Goal: Information Seeking & Learning: Find specific fact

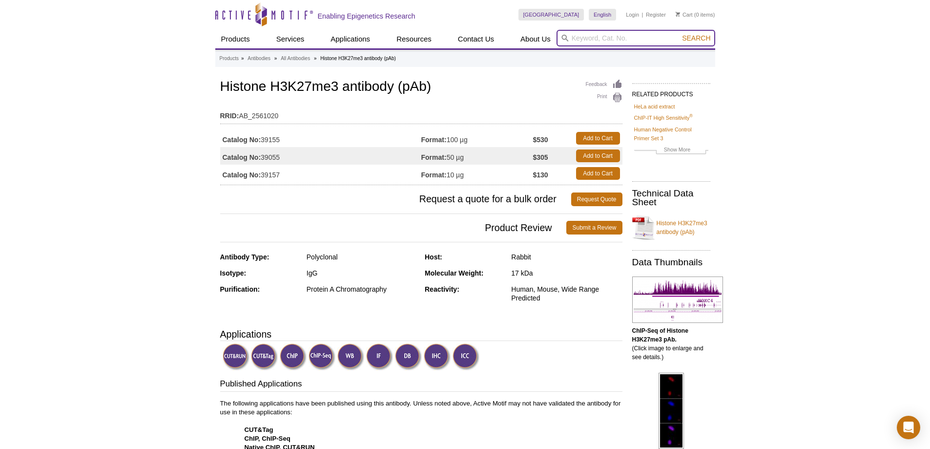
click at [579, 37] on input "search" at bounding box center [636, 38] width 159 height 17
paste input "39133"
type input "39133"
click at [679, 34] on button "Search" at bounding box center [696, 38] width 34 height 9
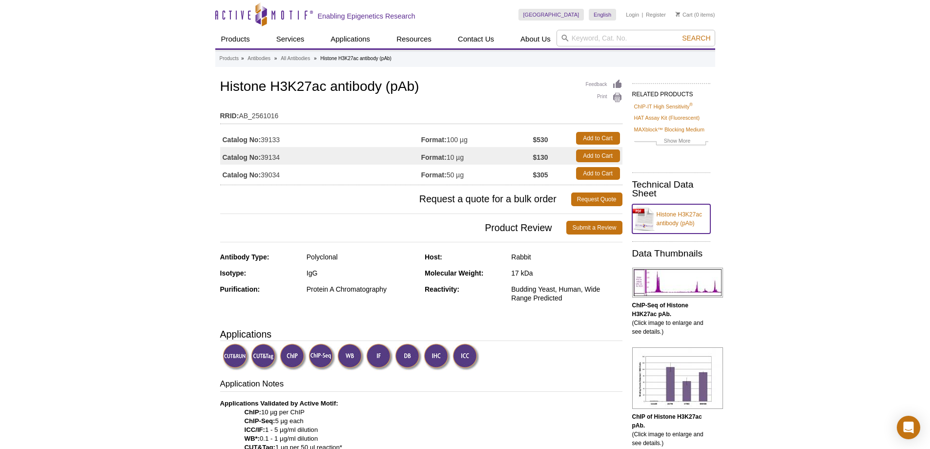
click at [668, 221] on link "Histone H3K27ac antibody (pAb)" at bounding box center [671, 218] width 78 height 29
click at [608, 39] on input "search" at bounding box center [636, 38] width 159 height 17
paste input "39763"
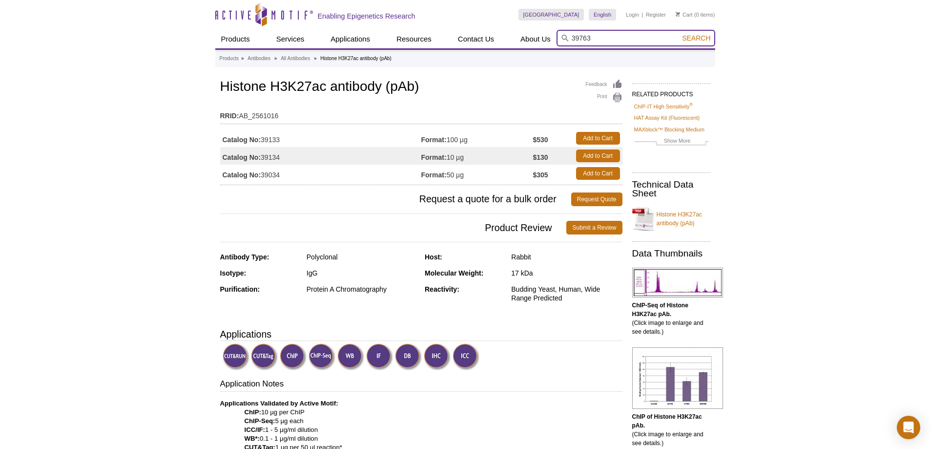
click at [679, 34] on button "Search" at bounding box center [696, 38] width 34 height 9
click at [587, 37] on input "39763" at bounding box center [636, 38] width 159 height 17
type input "39763"
click at [679, 34] on button "Search" at bounding box center [696, 38] width 34 height 9
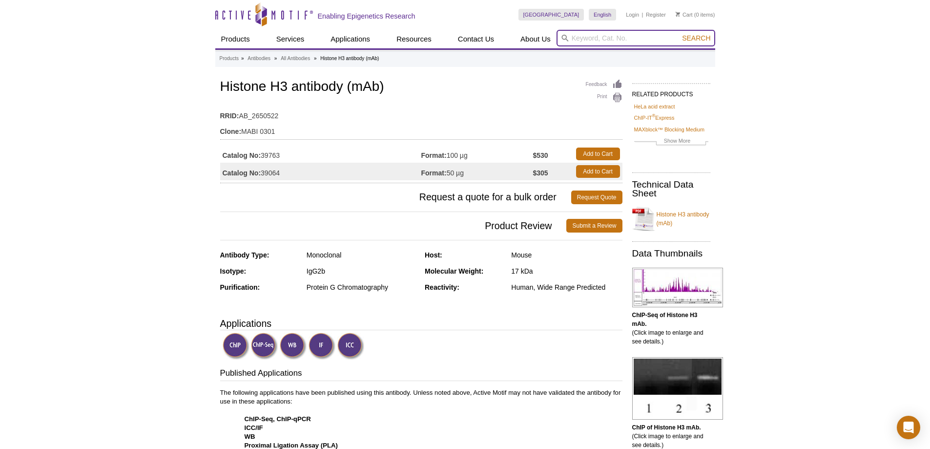
click at [605, 34] on input "search" at bounding box center [636, 38] width 159 height 17
click at [580, 39] on input "search" at bounding box center [636, 38] width 159 height 17
paste input "61475"
click at [679, 34] on button "Search" at bounding box center [696, 38] width 34 height 9
click at [588, 36] on input "61475" at bounding box center [636, 38] width 159 height 17
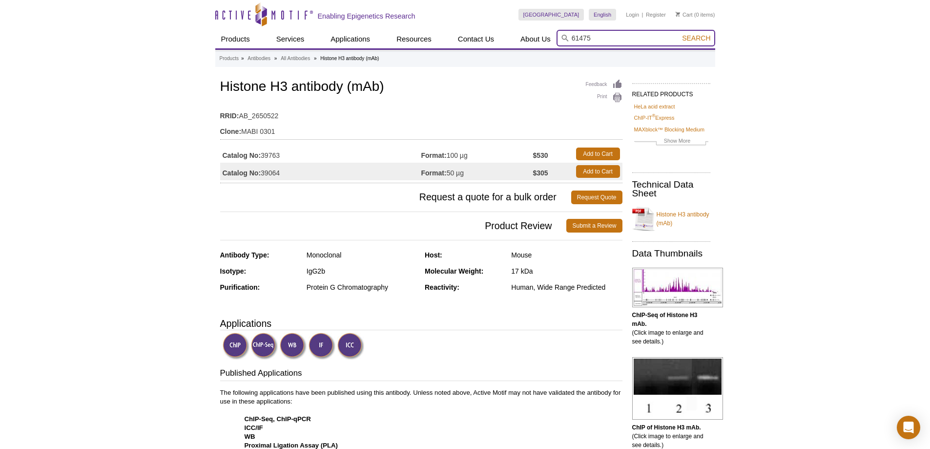
type input "61475"
click at [679, 34] on button "Search" at bounding box center [696, 38] width 34 height 9
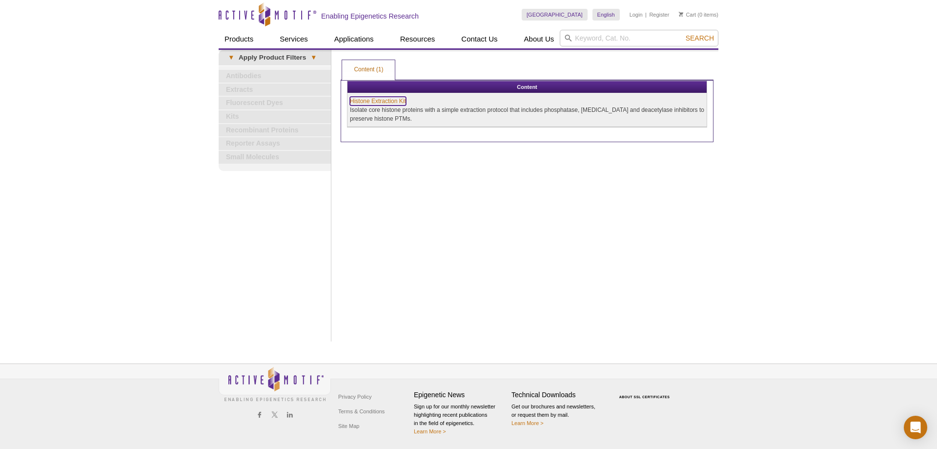
click at [381, 98] on link "Histone Extraction Kit" at bounding box center [378, 101] width 56 height 9
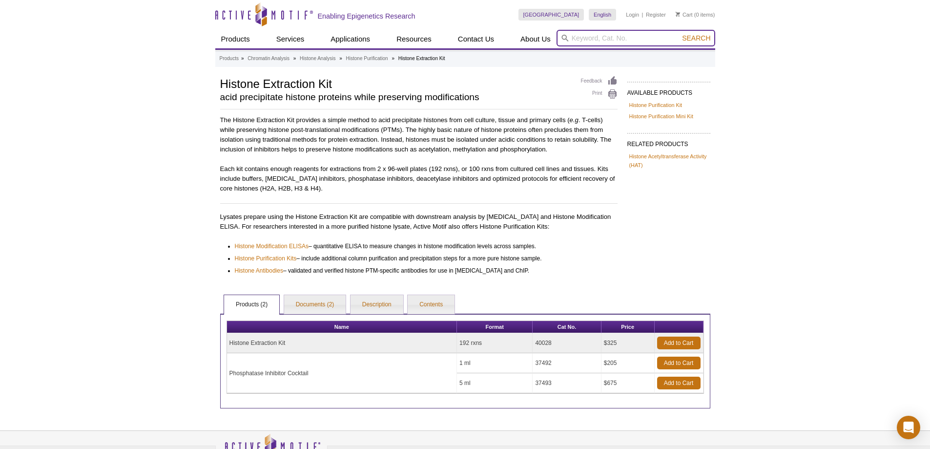
click at [599, 41] on input "search" at bounding box center [636, 38] width 159 height 17
paste input "39890"
type input "39890"
click at [679, 34] on button "Search" at bounding box center [696, 38] width 34 height 9
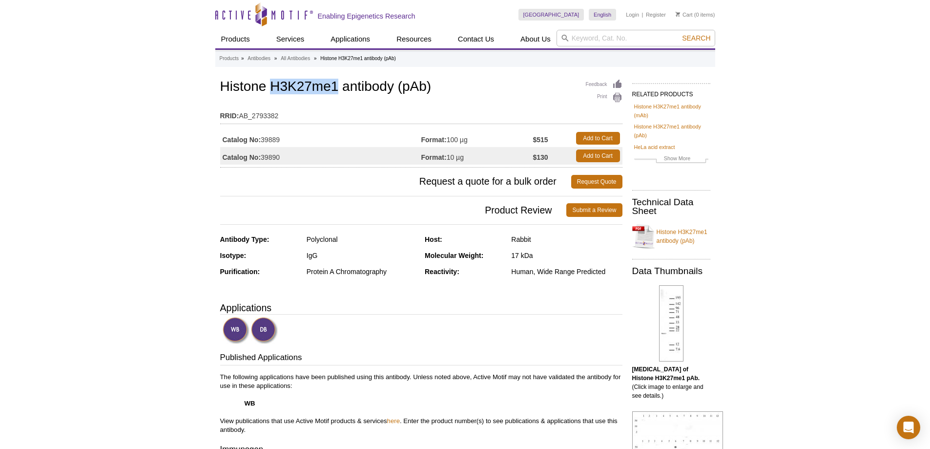
drag, startPoint x: 271, startPoint y: 86, endPoint x: 337, endPoint y: 90, distance: 66.6
click at [337, 90] on h1 "Histone H3K27me1 antibody (pAb)" at bounding box center [421, 87] width 402 height 17
copy h1 "H3K27me1"
click at [615, 41] on input "search" at bounding box center [636, 38] width 159 height 17
paste input "61475"
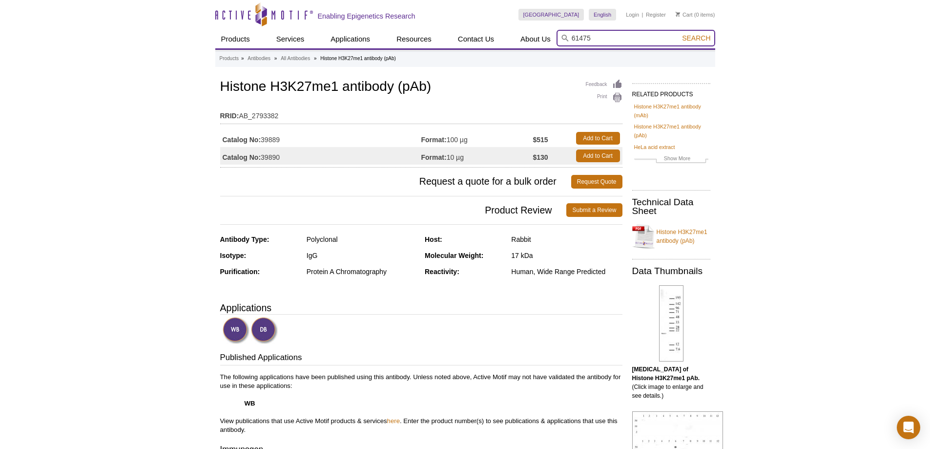
type input "61475"
click at [679, 34] on button "Search" at bounding box center [696, 38] width 34 height 9
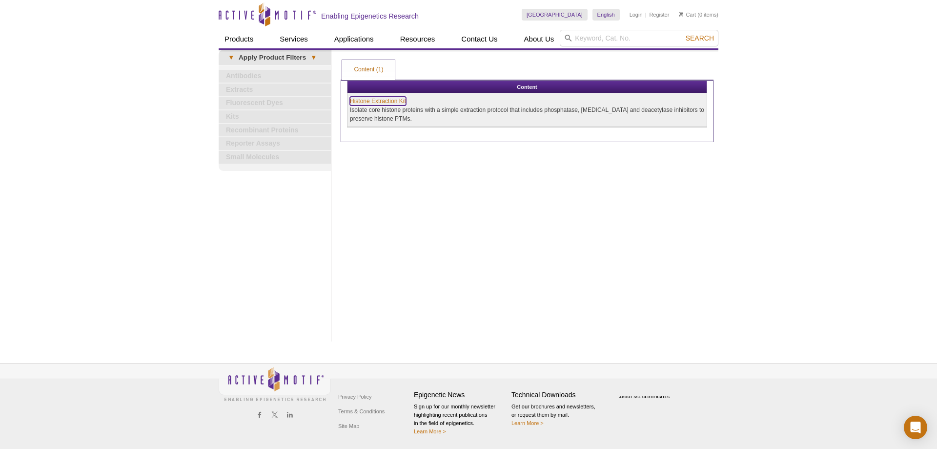
click at [378, 99] on link "Histone Extraction Kit" at bounding box center [378, 101] width 56 height 9
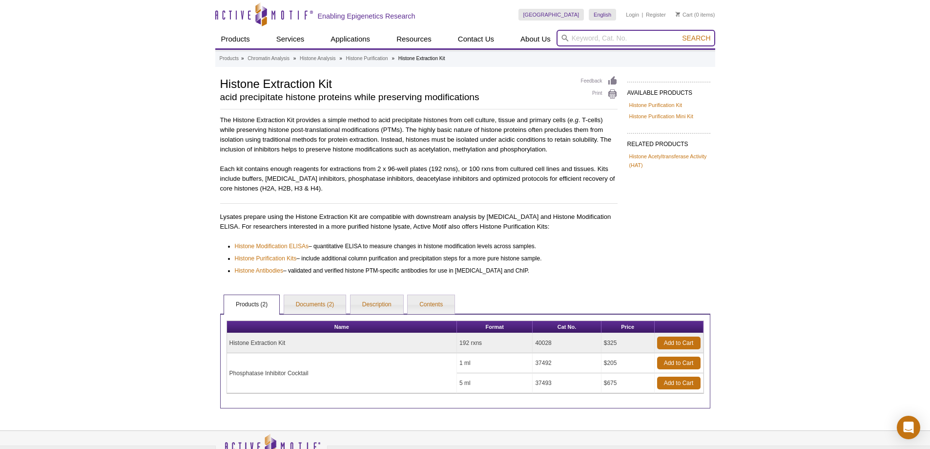
click at [591, 40] on input "search" at bounding box center [636, 38] width 159 height 17
paste input "39566"
click at [679, 34] on button "Search" at bounding box center [696, 38] width 34 height 9
click at [601, 52] on li "39565 / 39566 – Histone H3K79ac antibody (pAb)" at bounding box center [629, 54] width 144 height 14
type input "39565 / 39566 – Histone H3K79ac antibody (pAb)"
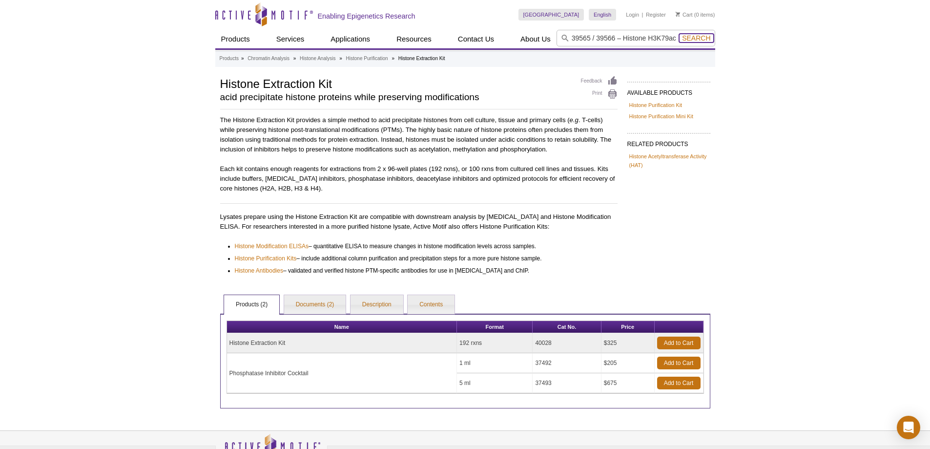
click at [685, 39] on span "Search" at bounding box center [696, 38] width 28 height 8
click at [689, 39] on span "Search" at bounding box center [696, 38] width 28 height 8
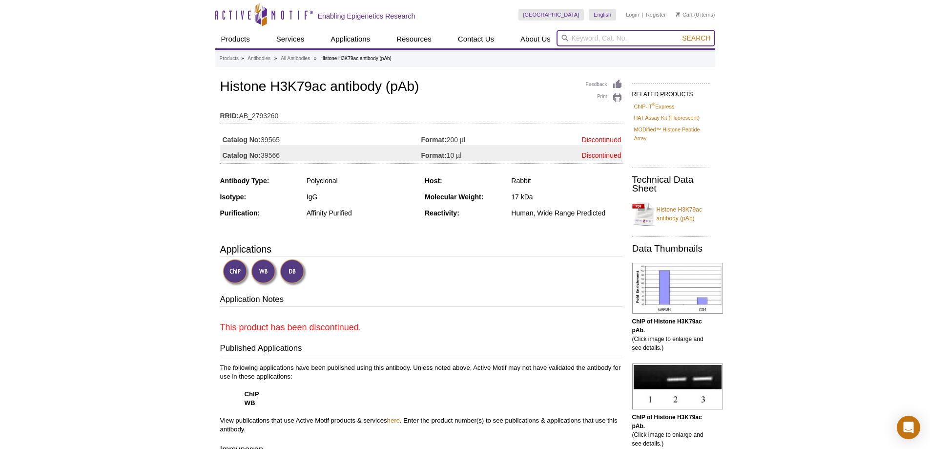
click at [588, 40] on input "search" at bounding box center [636, 38] width 159 height 17
paste input "39566"
drag, startPoint x: 272, startPoint y: 83, endPoint x: 308, endPoint y: 86, distance: 35.8
click at [308, 86] on h1 "Histone H3K79ac antibody (pAb)" at bounding box center [421, 87] width 402 height 17
drag, startPoint x: 271, startPoint y: 86, endPoint x: 324, endPoint y: 85, distance: 53.2
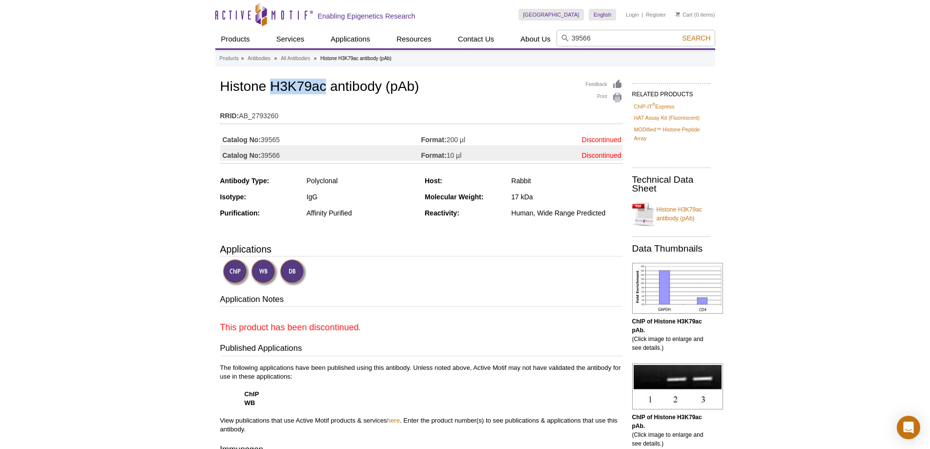
click at [324, 85] on h1 "Histone H3K79ac antibody (pAb)" at bounding box center [421, 87] width 402 height 17
copy h1 "H3K79ac"
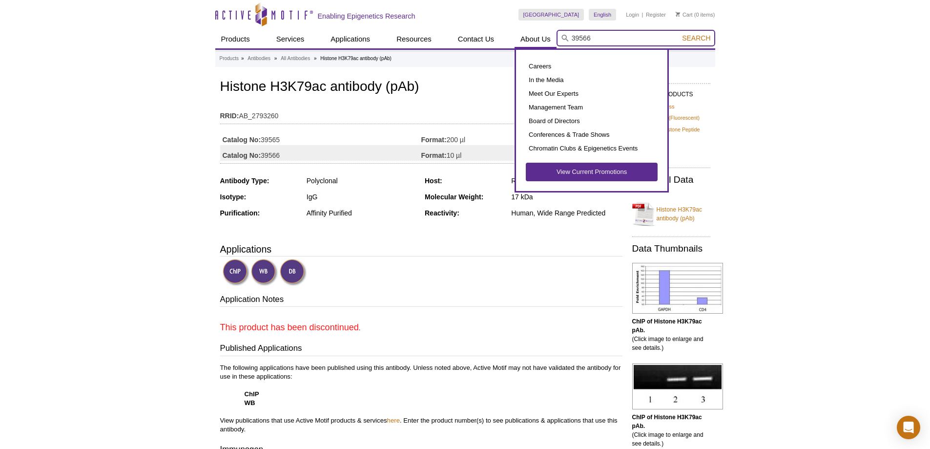
drag, startPoint x: 566, startPoint y: 38, endPoint x: 556, endPoint y: 41, distance: 11.0
click at [556, 41] on div "Products ChIP Assays ChIP Accessory Products ChIP Kits ChIP-Validated Antibodie…" at bounding box center [465, 39] width 500 height 19
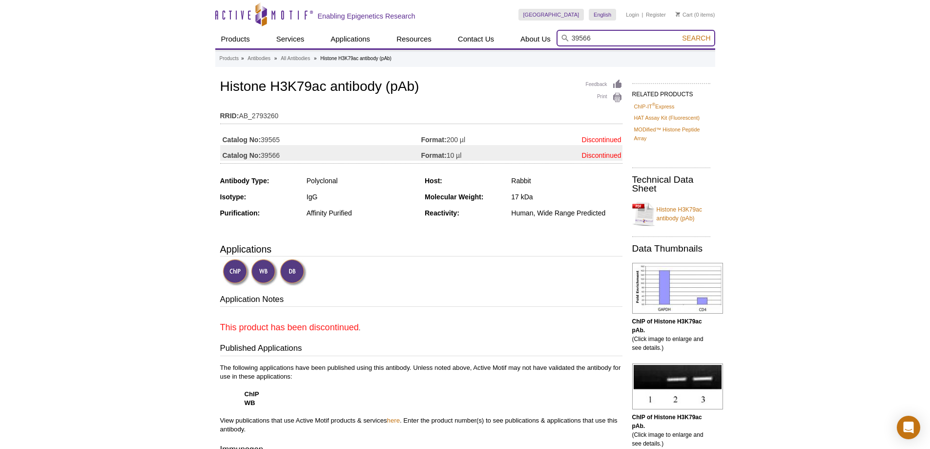
paste input "61475"
type input "61475"
click at [679, 34] on button "Search" at bounding box center [696, 38] width 34 height 9
click at [690, 40] on span "Search" at bounding box center [696, 38] width 28 height 8
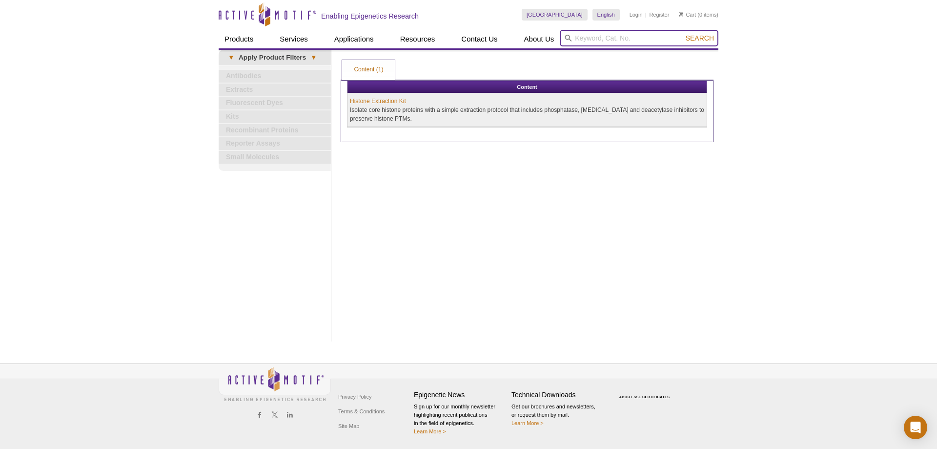
click at [627, 38] on input "search" at bounding box center [639, 38] width 159 height 17
paste input "39763"
type input "39763"
click at [694, 42] on span "Search" at bounding box center [700, 38] width 28 height 8
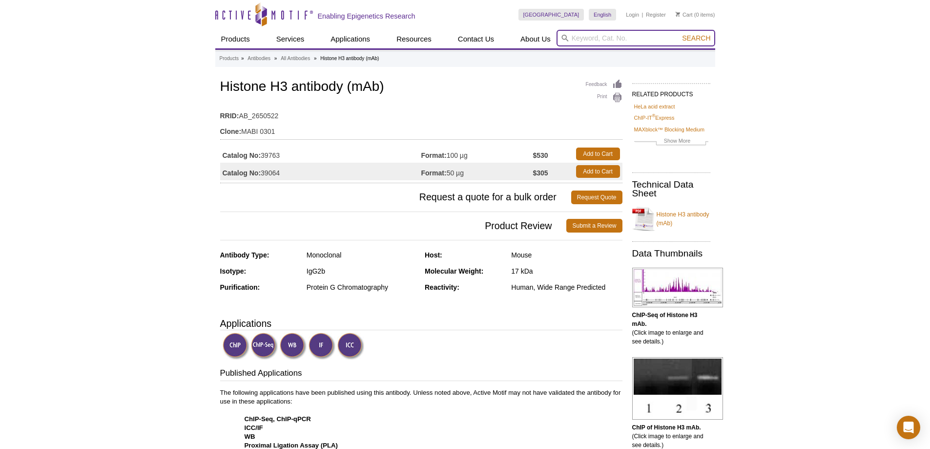
click at [587, 41] on input "search" at bounding box center [636, 38] width 159 height 17
paste input "61475"
type input "61475"
click at [679, 34] on button "Search" at bounding box center [696, 38] width 34 height 9
click at [701, 36] on span "Search" at bounding box center [696, 38] width 28 height 8
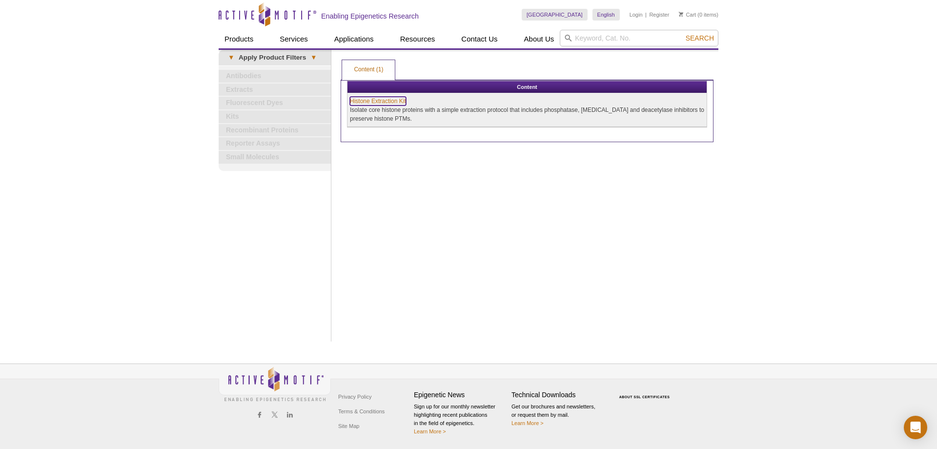
click at [391, 98] on link "Histone Extraction Kit" at bounding box center [378, 101] width 56 height 9
click at [381, 101] on link "Histone Extraction Kit" at bounding box center [378, 101] width 56 height 9
